Goal: Check status: Check status

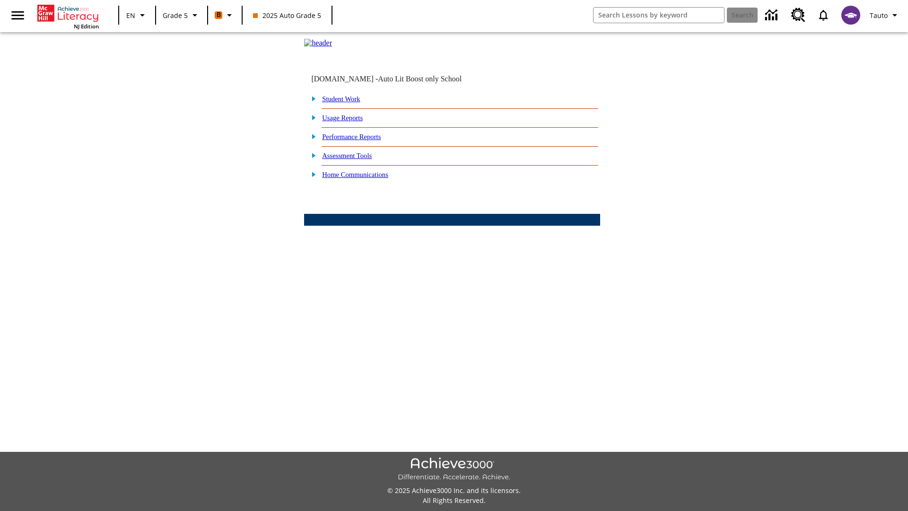
click at [348, 103] on link "Student Work" at bounding box center [341, 99] width 38 height 8
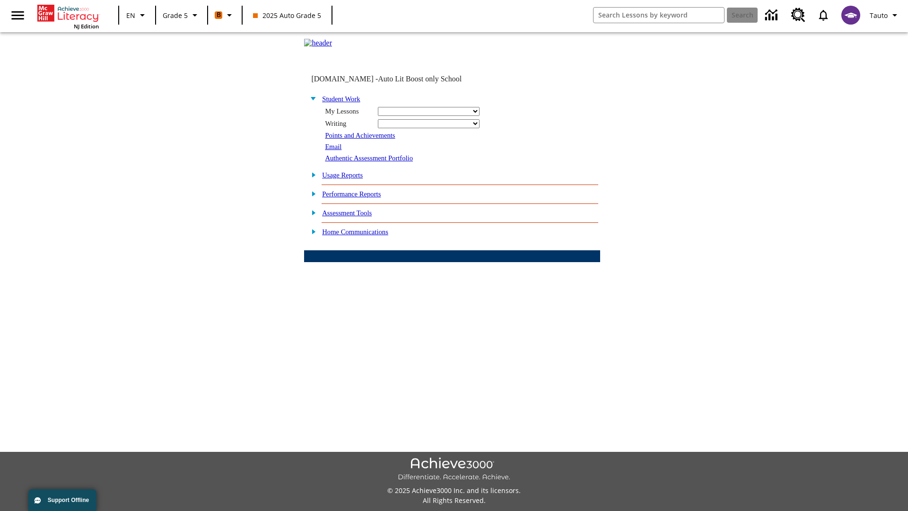
select select "/options/reports/?report_id=12&atype=1&section=2"
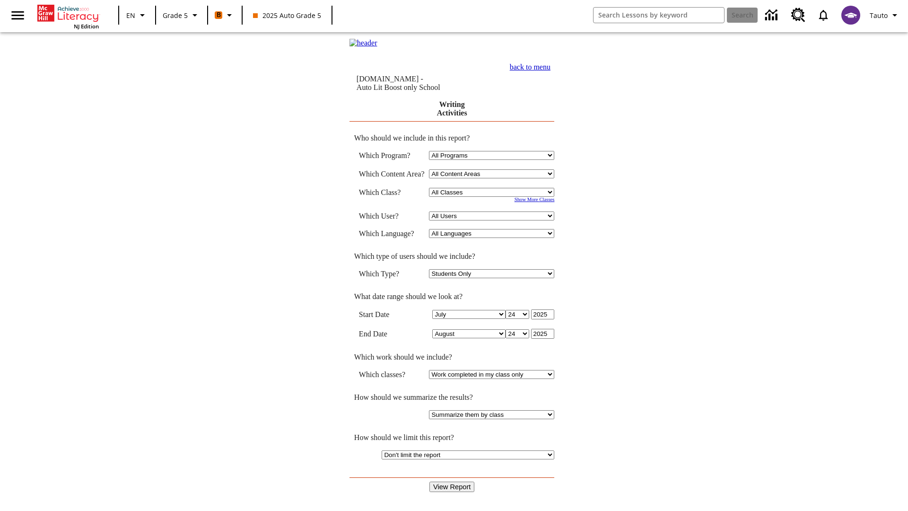
select select "11133131"
click at [494, 217] on select "All Users Cat, Sautoen Cat, Sautoes Cat, Sautoss Donotlogin, Sautoen Twoschools…" at bounding box center [491, 215] width 125 height 9
select select "21437107"
click at [452, 481] on input "View Report" at bounding box center [451, 486] width 45 height 10
